Goal: Task Accomplishment & Management: Use online tool/utility

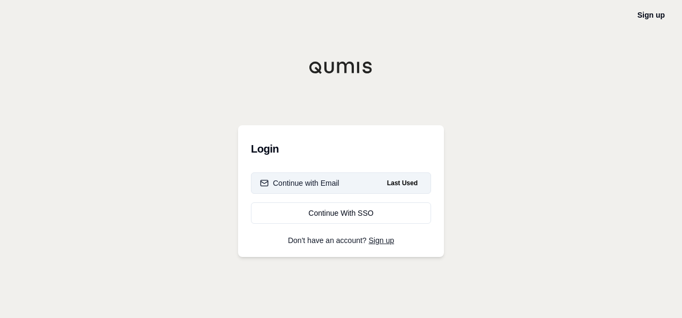
click at [302, 183] on div "Continue with Email" at bounding box center [299, 183] width 79 height 11
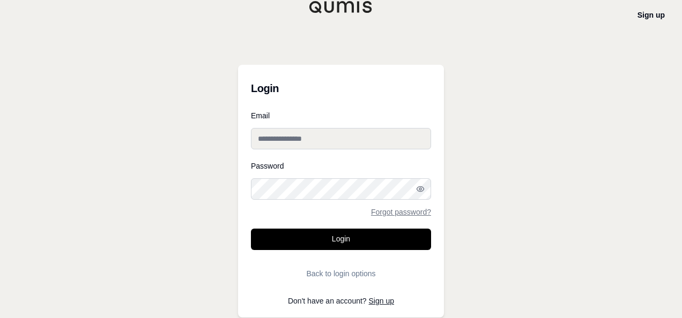
type input "**********"
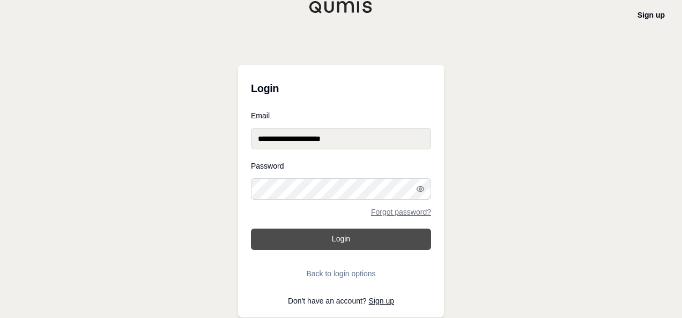
click at [314, 238] on button "Login" at bounding box center [341, 239] width 180 height 21
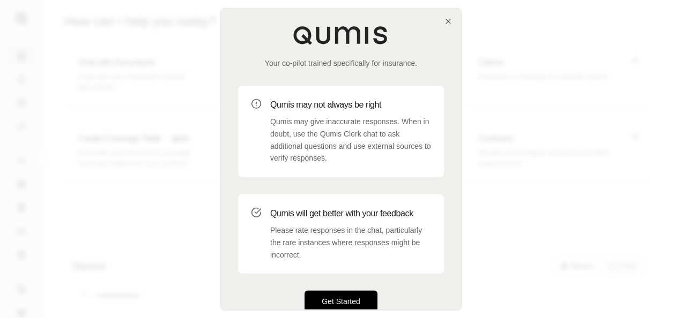
click at [362, 299] on button "Get Started" at bounding box center [341, 301] width 73 height 21
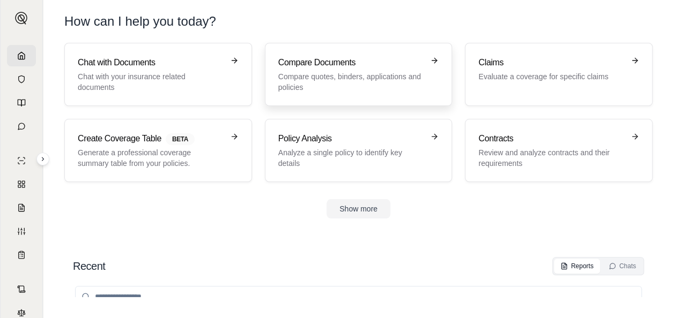
click at [378, 84] on p "Compare quotes, binders, applications and policies" at bounding box center [351, 81] width 146 height 21
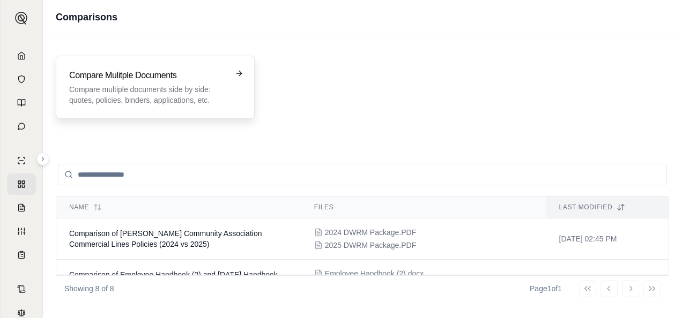
click at [115, 90] on p "Compare multiple documents side by side: quotes, policies, binders, application…" at bounding box center [147, 94] width 157 height 21
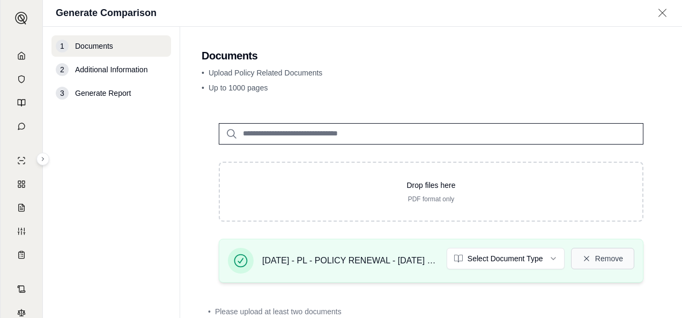
click at [608, 257] on button "Remove" at bounding box center [602, 258] width 63 height 21
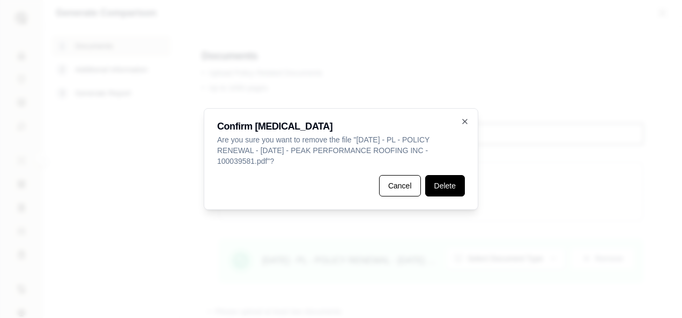
click at [440, 184] on button "Delete" at bounding box center [445, 185] width 40 height 21
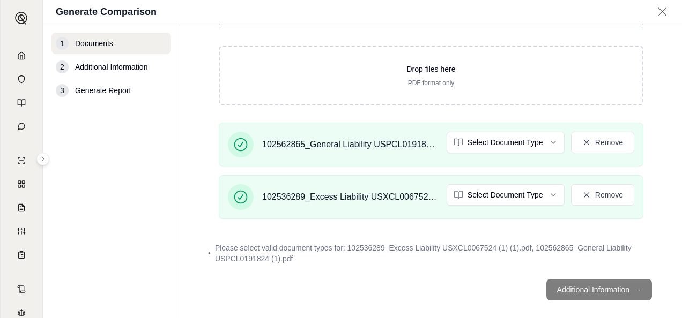
scroll to position [115, 0]
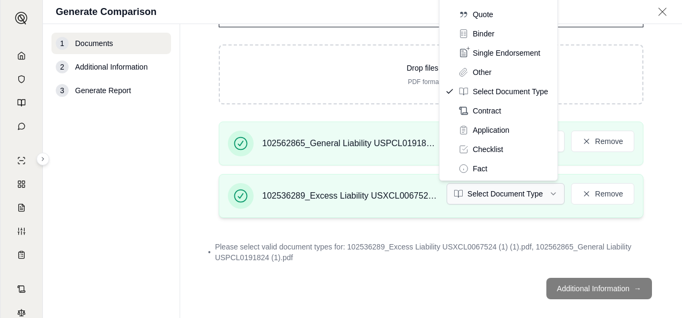
click at [546, 195] on html "R Generate Comparison 1 Documents 2 Additional Information 3 Generate Report Do…" at bounding box center [341, 159] width 682 height 318
click at [477, 278] on html "R Generate Comparison 1 Documents 2 Additional Information 3 Generate Report Do…" at bounding box center [341, 159] width 682 height 318
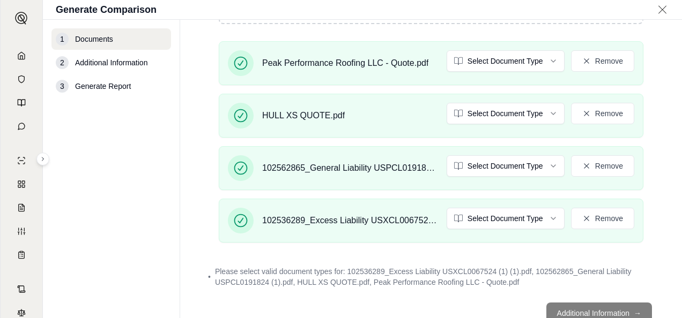
scroll to position [225, 0]
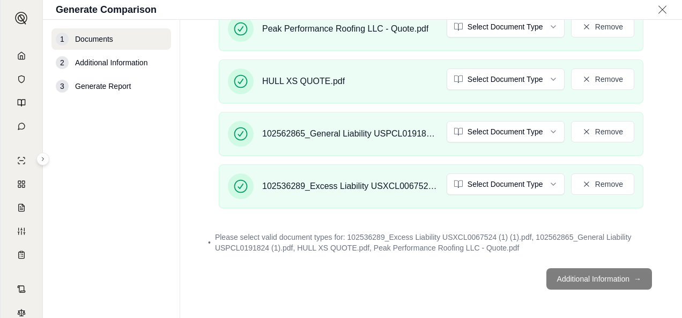
click at [581, 273] on footer "Additional Information →" at bounding box center [431, 279] width 459 height 39
click at [581, 277] on footer "Additional Information →" at bounding box center [431, 279] width 459 height 39
click at [605, 277] on footer "Additional Information →" at bounding box center [431, 279] width 459 height 39
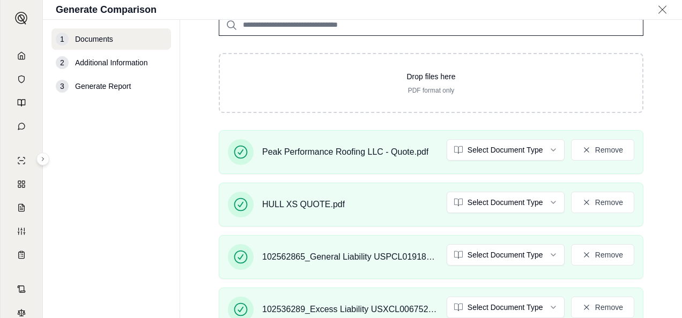
scroll to position [76, 0]
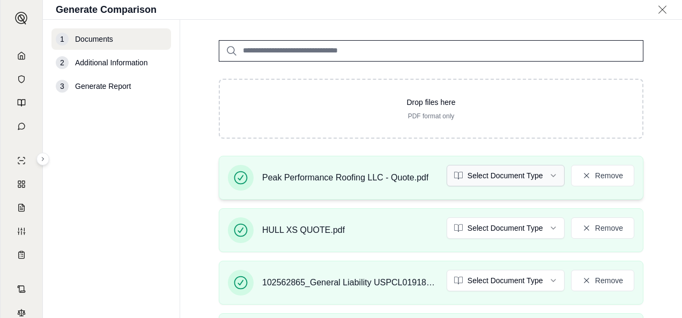
click at [546, 177] on html "R Generate Comparison 1 Documents 2 Additional Information 3 Generate Report Do…" at bounding box center [341, 159] width 682 height 318
click at [545, 228] on html "Document type updated successfully R Generate Comparison 1 Documents 2 Addition…" at bounding box center [341, 159] width 682 height 318
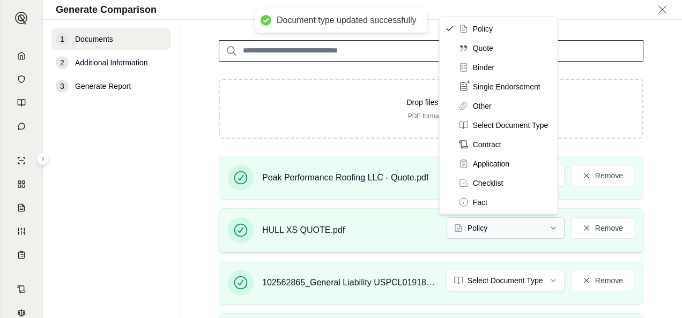
click at [545, 226] on html "Document type updated successfully R Generate Comparison 1 Documents 2 Addition…" at bounding box center [341, 159] width 682 height 318
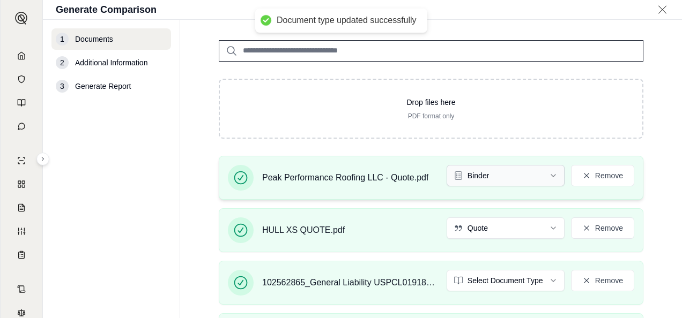
click at [544, 174] on html "Document type updated successfully R Generate Comparison 1 Documents 2 Addition…" at bounding box center [341, 159] width 682 height 318
drag, startPoint x: 673, startPoint y: 167, endPoint x: 673, endPoint y: 231, distance: 63.3
click at [673, 231] on main "Documents • Upload Policy Related Documents • Up to 1000 pages Drop files here …" at bounding box center [431, 169] width 502 height 299
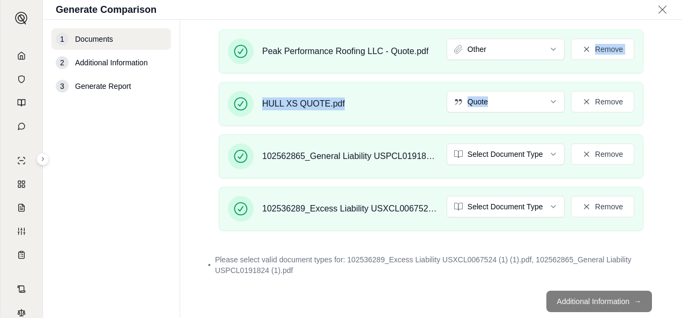
scroll to position [211, 0]
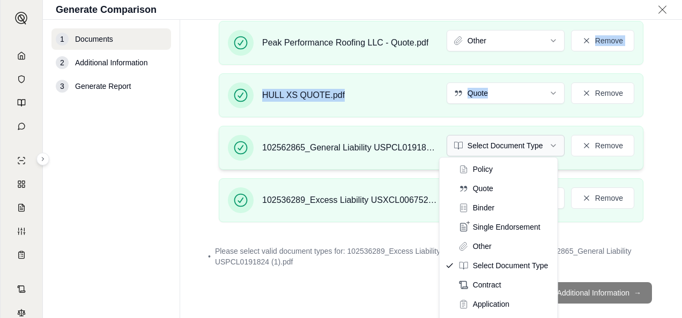
click at [545, 140] on html "R Generate Comparison 1 Documents 2 Additional Information 3 Generate Report Do…" at bounding box center [341, 159] width 682 height 318
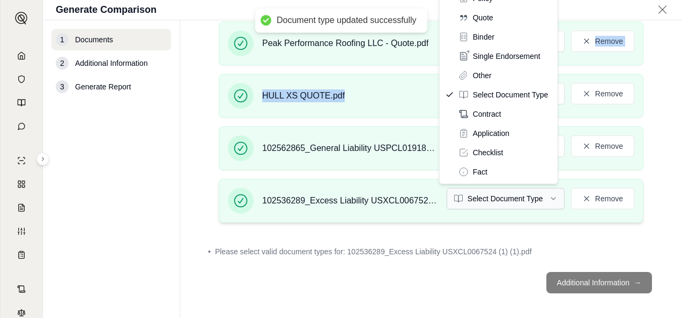
click at [552, 195] on html "Document type updated successfully R Generate Comparison 1 Documents 2 Addition…" at bounding box center [341, 159] width 682 height 318
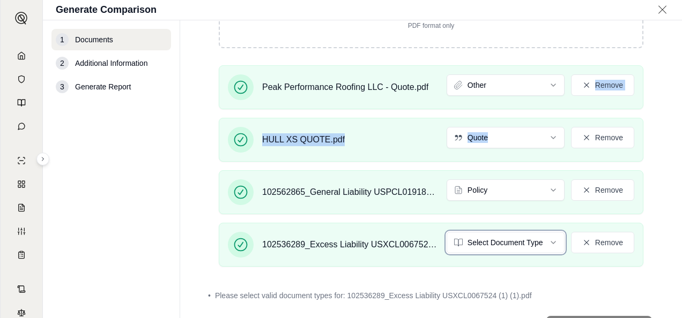
scroll to position [166, 0]
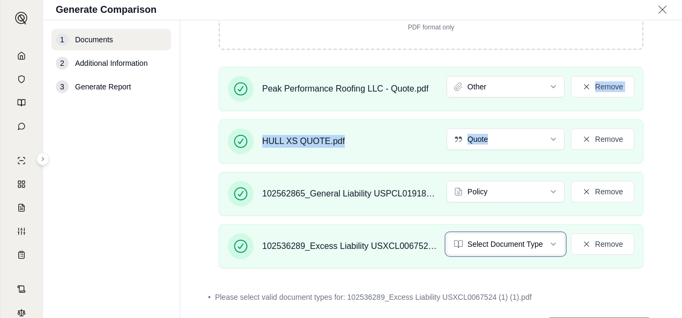
drag, startPoint x: 678, startPoint y: 164, endPoint x: 672, endPoint y: 140, distance: 24.8
click at [672, 140] on html "Document type updated successfully R Generate Comparison 1 Documents 2 Addition…" at bounding box center [341, 159] width 682 height 318
click at [547, 240] on html "R Generate Comparison 1 Documents 2 Additional Information 3 Generate Report Do…" at bounding box center [341, 159] width 682 height 318
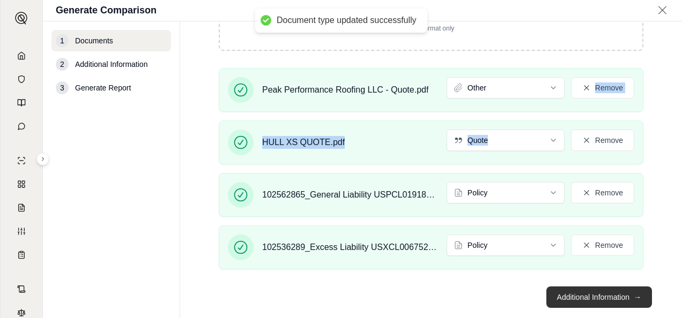
click at [592, 298] on button "Additional Information →" at bounding box center [599, 297] width 106 height 21
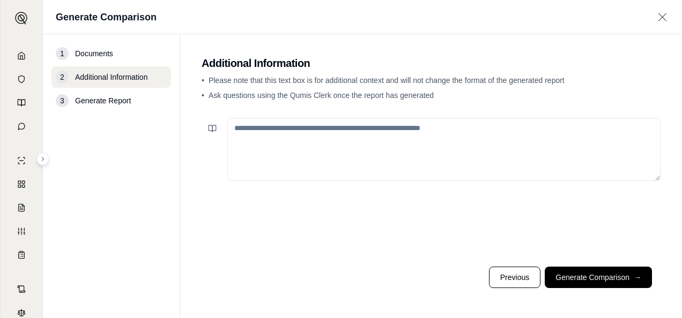
click at [329, 137] on textarea at bounding box center [443, 149] width 433 height 63
paste textarea "**********"
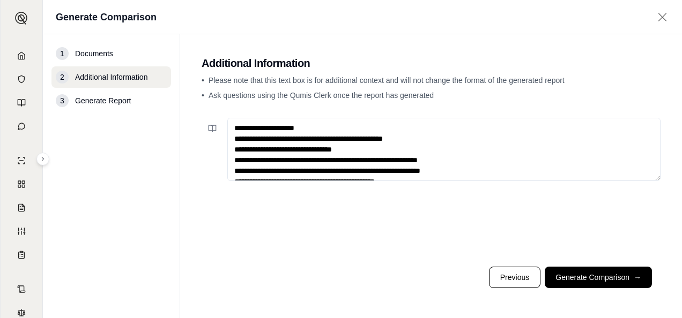
scroll to position [498, 0]
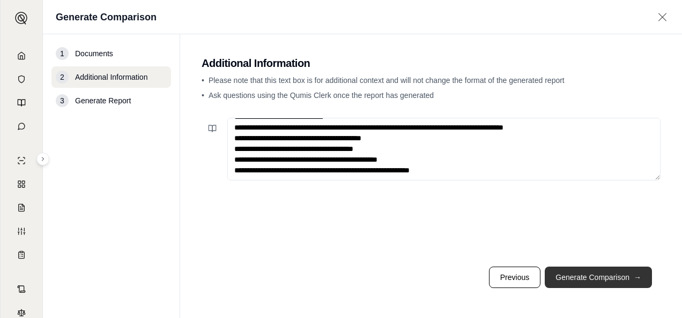
type textarea "**********"
click at [614, 281] on button "Generate Comparison →" at bounding box center [598, 277] width 107 height 21
